Goal: Find contact information: Find contact information

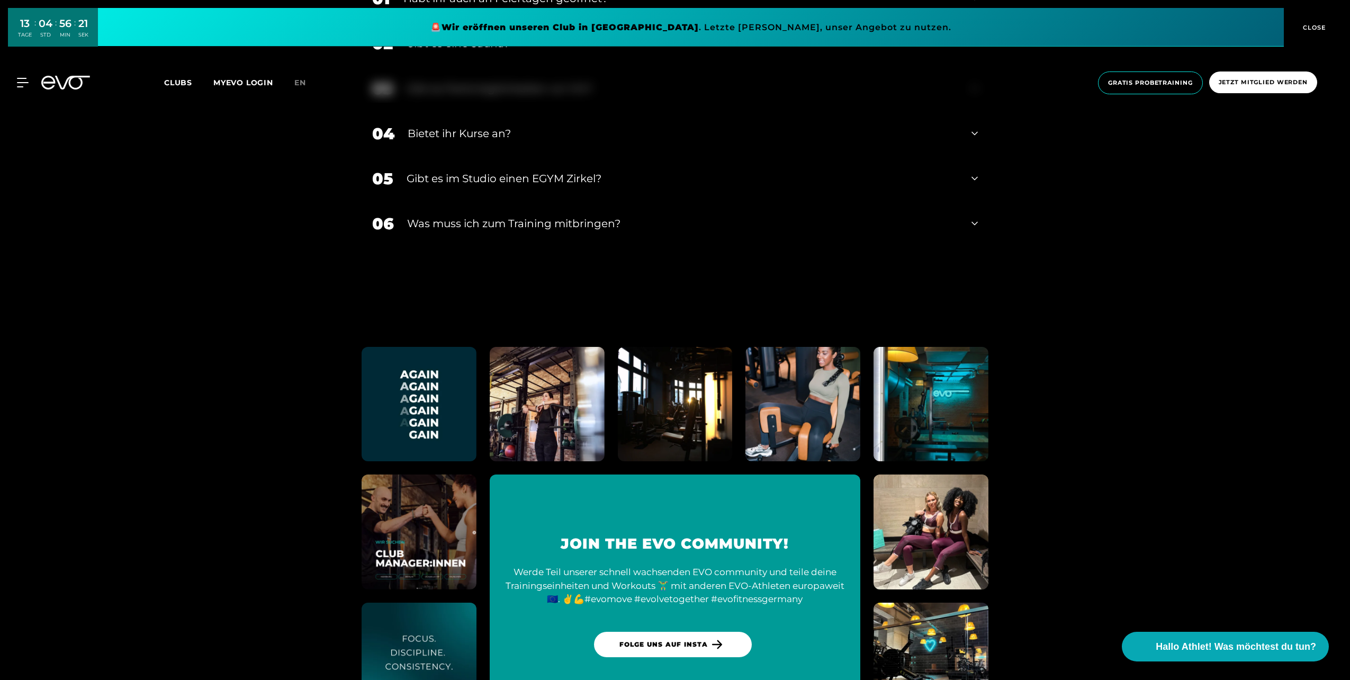
scroll to position [4875, 0]
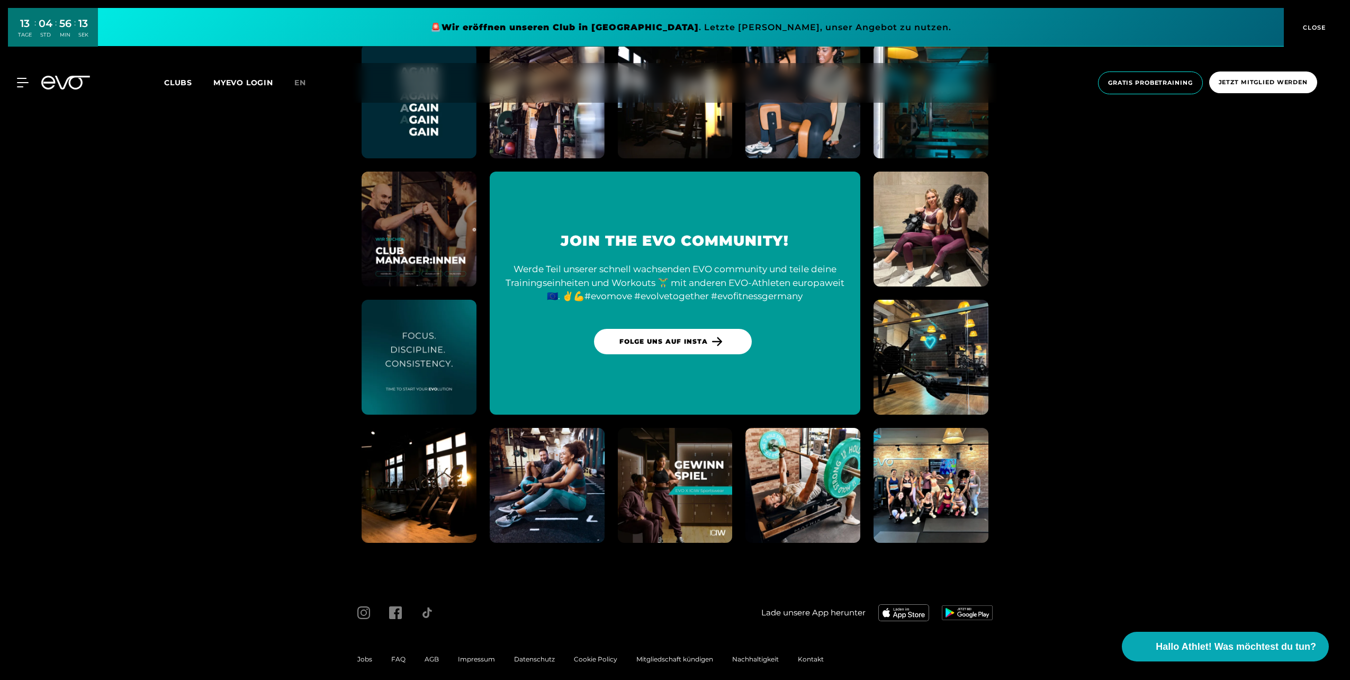
click at [804, 653] on div "Kontakt" at bounding box center [811, 659] width 45 height 13
click at [803, 655] on span "Kontakt" at bounding box center [811, 659] width 26 height 8
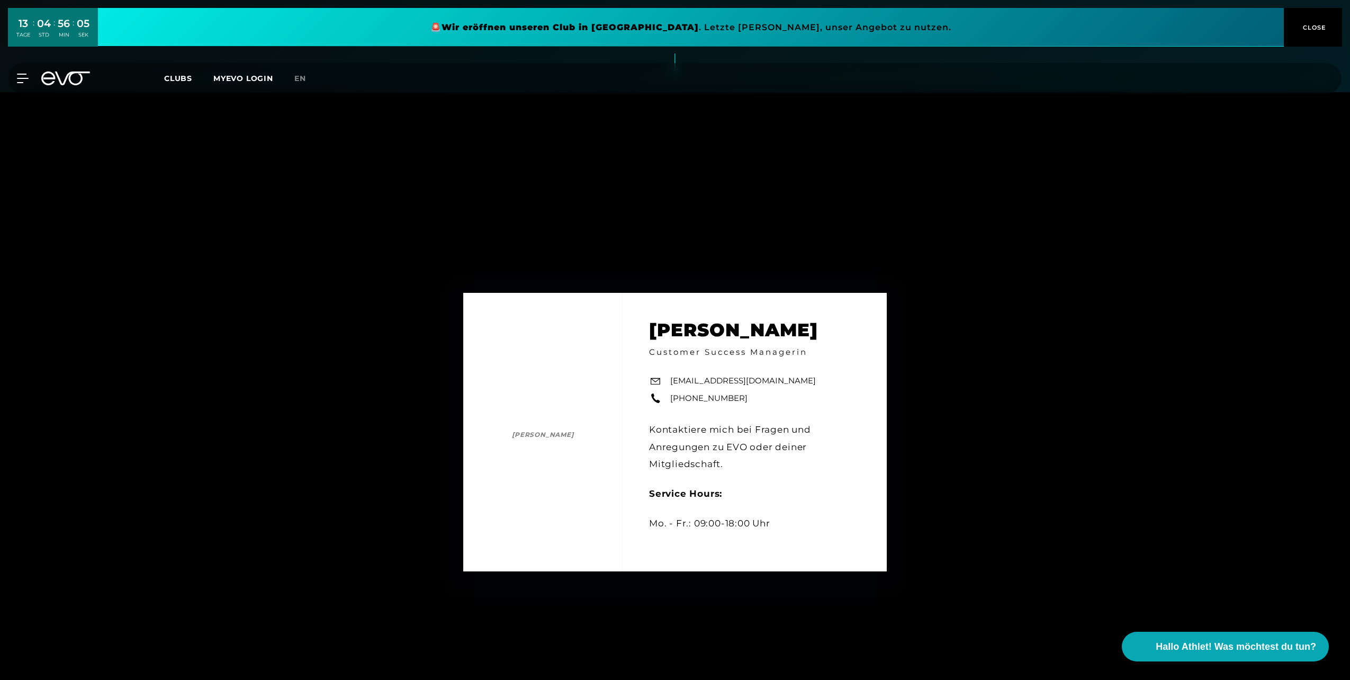
scroll to position [583, 0]
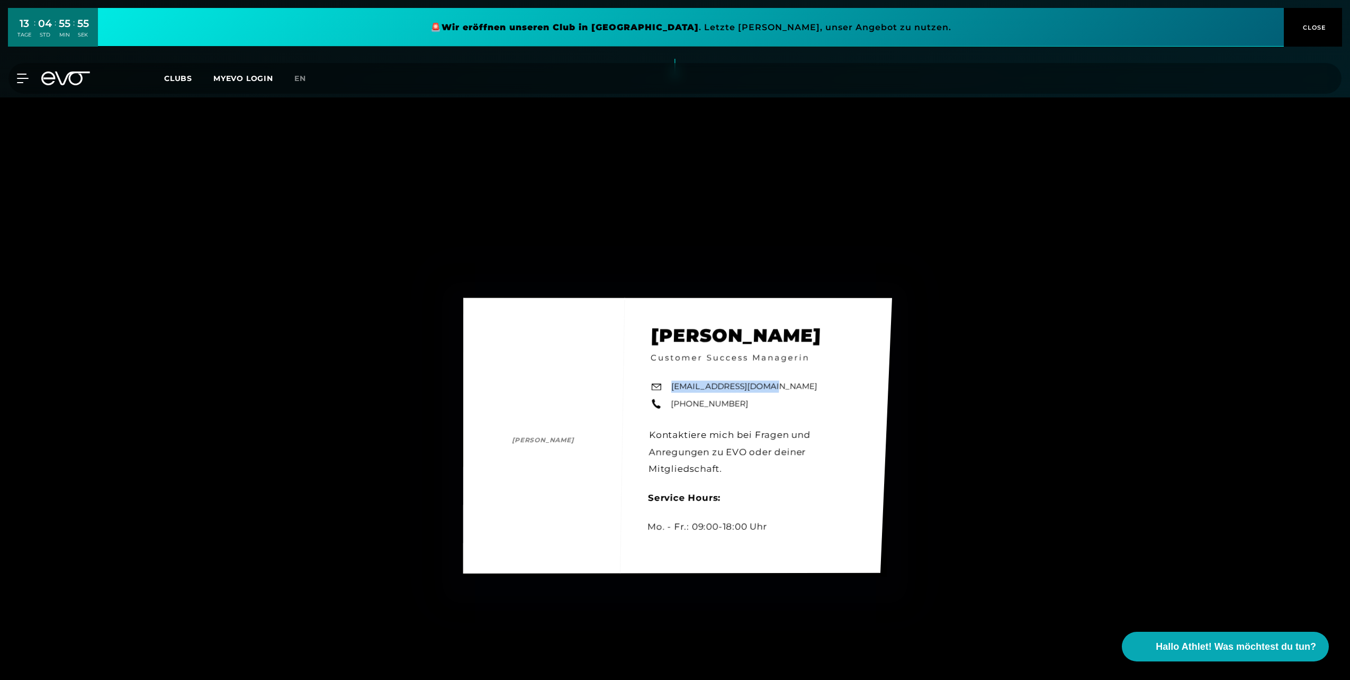
drag, startPoint x: 764, startPoint y: 388, endPoint x: 672, endPoint y: 389, distance: 92.2
click at [672, 389] on div "[PERSON_NAME] [PERSON_NAME] Customer Success Managerin [EMAIL_ADDRESS][DOMAIN_N…" at bounding box center [677, 435] width 429 height 275
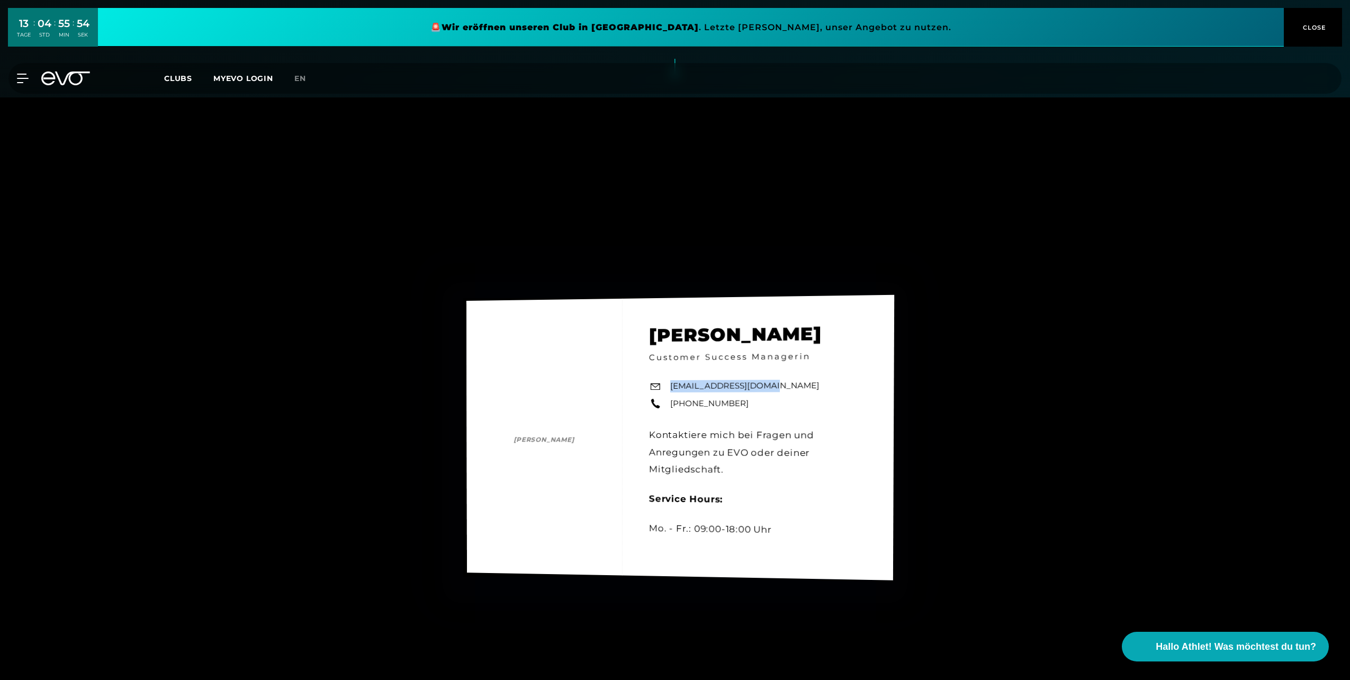
copy link "[EMAIL_ADDRESS][DOMAIN_NAME]"
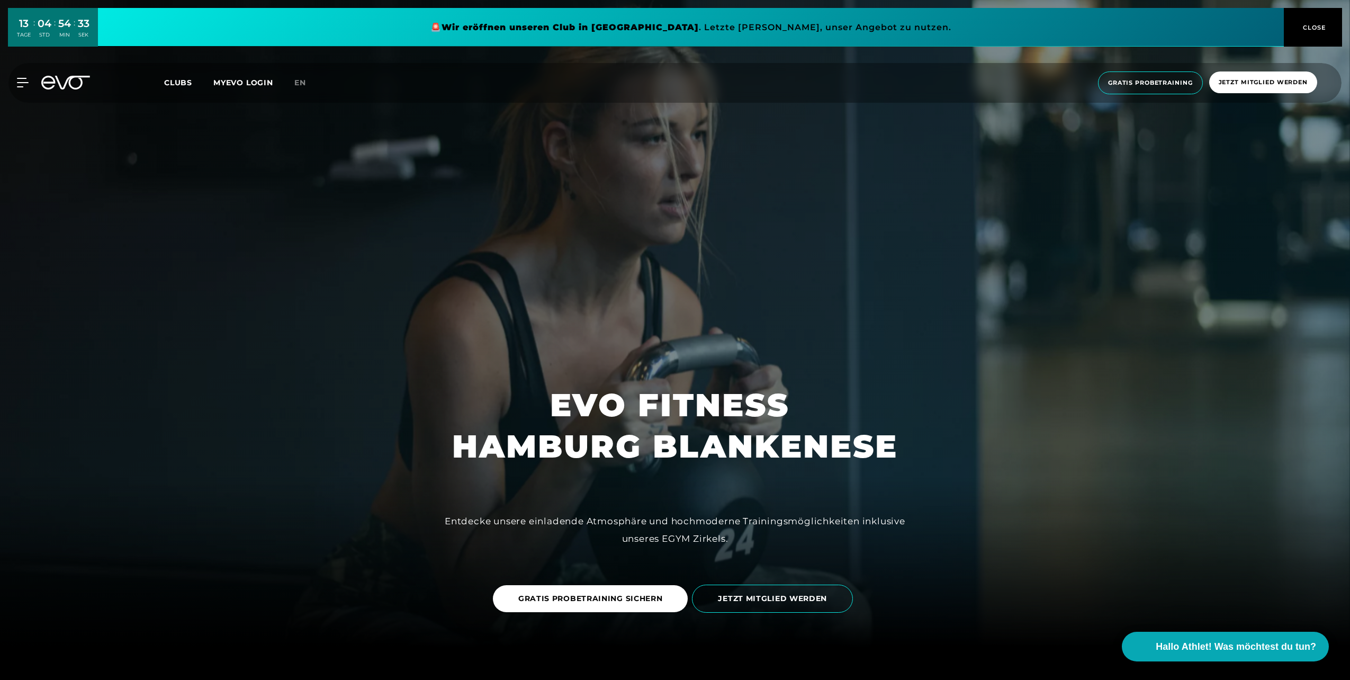
scroll to position [53, 0]
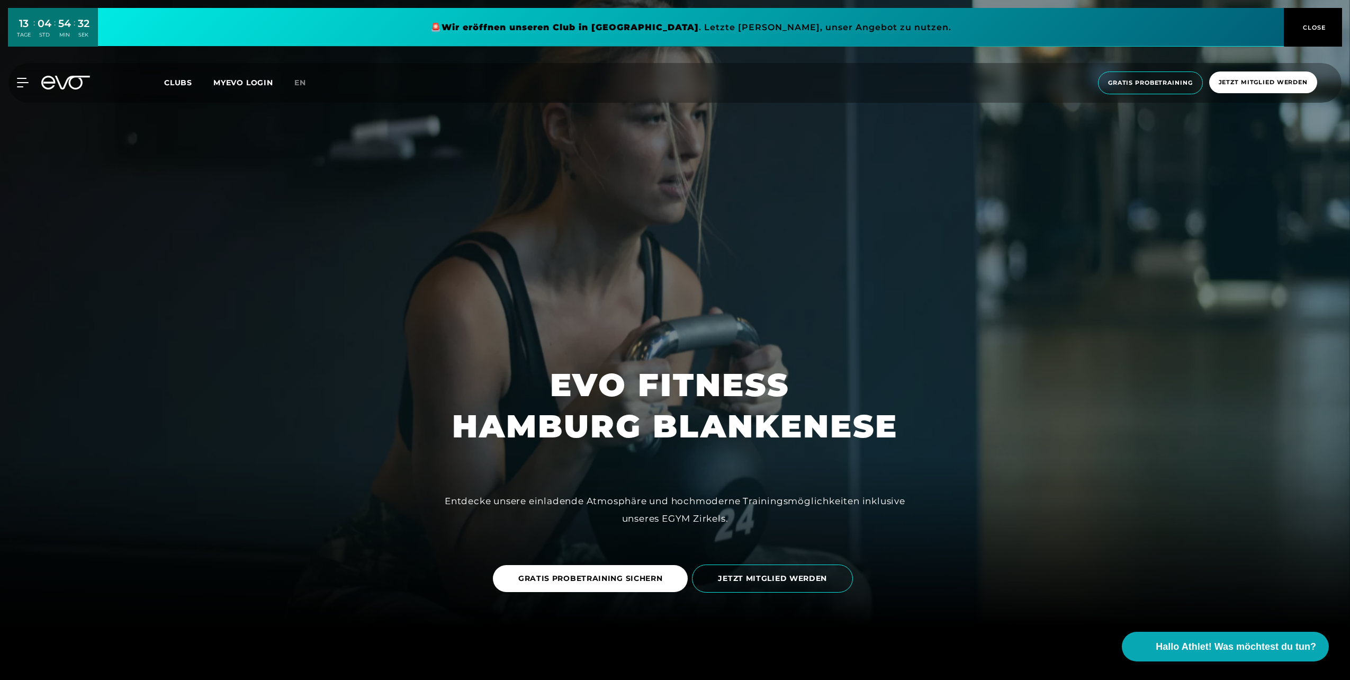
click at [559, 25] on link at bounding box center [691, 27] width 1186 height 39
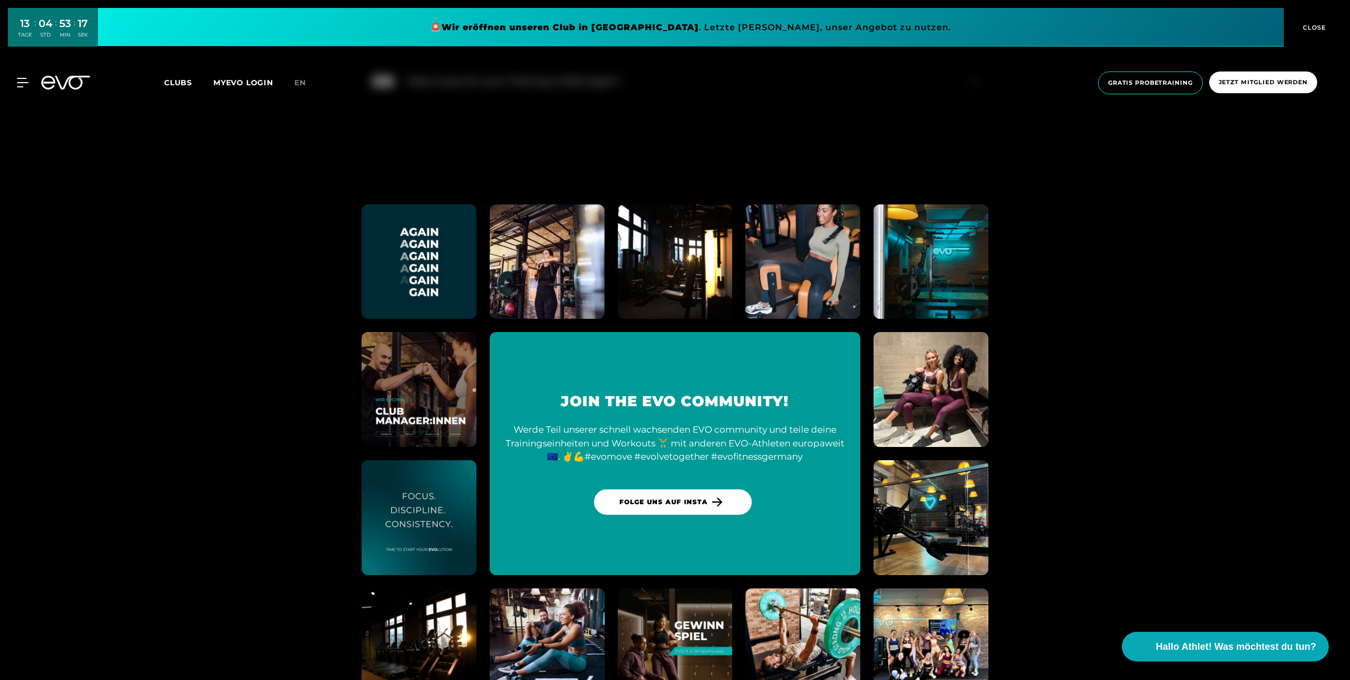
scroll to position [4875, 0]
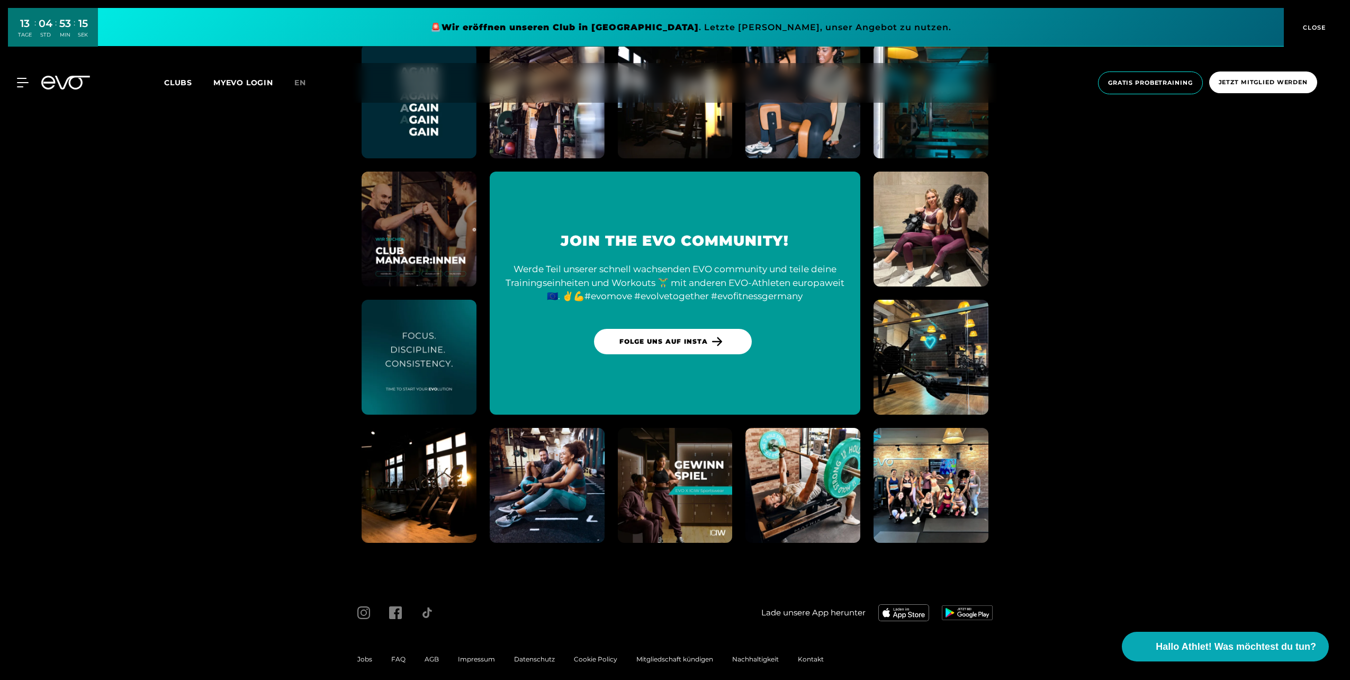
click at [479, 655] on span "Impressum" at bounding box center [476, 659] width 37 height 8
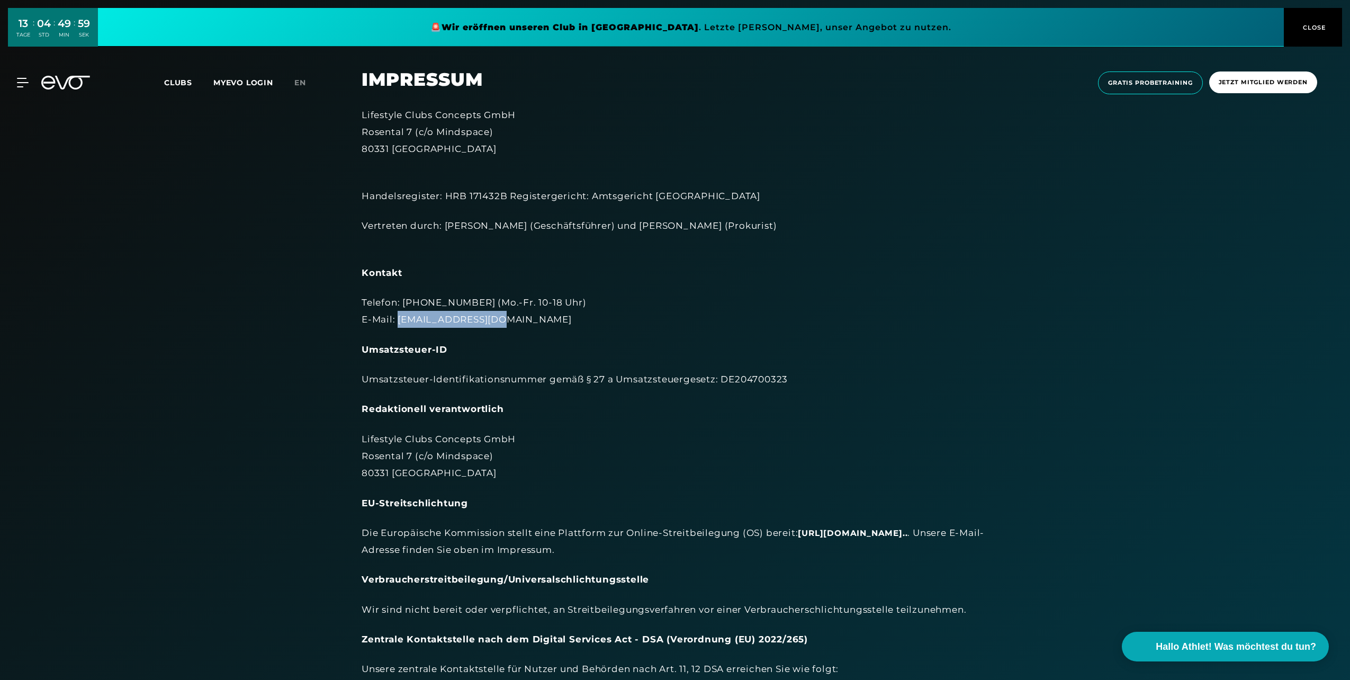
drag, startPoint x: 489, startPoint y: 324, endPoint x: 397, endPoint y: 321, distance: 92.2
click at [397, 321] on div "Telefon: [PHONE_NUMBER] (Mo.-Fr. 10-18 Uhr) E-Mail: [EMAIL_ADDRESS][DOMAIN_NAME]" at bounding box center [675, 311] width 627 height 34
copy div "[EMAIL_ADDRESS][DOMAIN_NAME]"
